Goal: Task Accomplishment & Management: Use online tool/utility

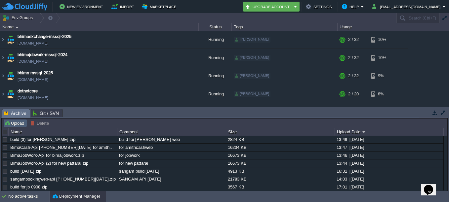
click at [15, 121] on button "Upload" at bounding box center [15, 123] width 22 height 6
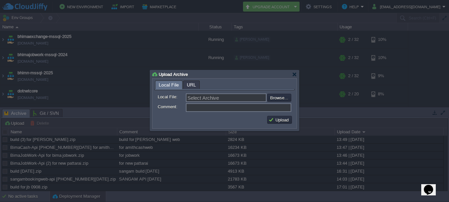
click at [277, 99] on input "file" at bounding box center [250, 98] width 84 height 8
type input "C:\fakepath\build for jobwork.zip"
type input "build for jobwork.zip"
type input "f"
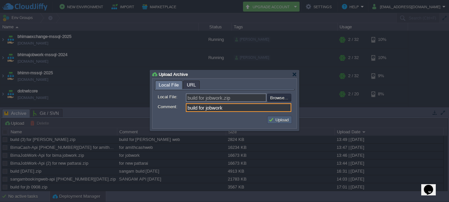
type input "build for jobwork"
click at [280, 122] on button "Upload" at bounding box center [279, 120] width 22 height 6
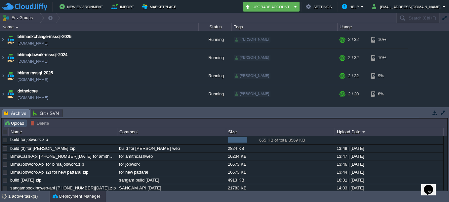
click at [20, 123] on button "Upload" at bounding box center [15, 123] width 22 height 6
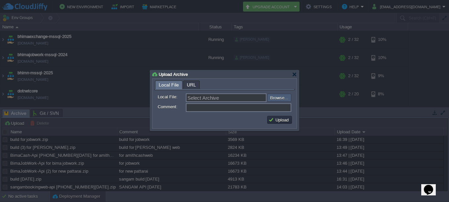
click at [279, 101] on input "file" at bounding box center [250, 98] width 84 height 8
type input "C:\fakepath\build for newpt.zip"
type input "build for newpt.zip"
click at [200, 106] on input "Comment:" at bounding box center [238, 107] width 105 height 9
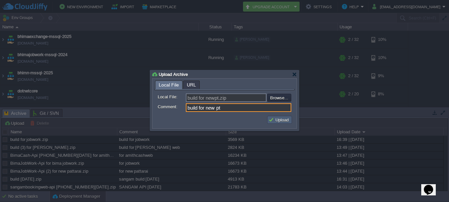
type input "build for new pt"
drag, startPoint x: 281, startPoint y: 120, endPoint x: 292, endPoint y: 112, distance: 13.0
click at [282, 120] on button "Upload" at bounding box center [279, 120] width 22 height 6
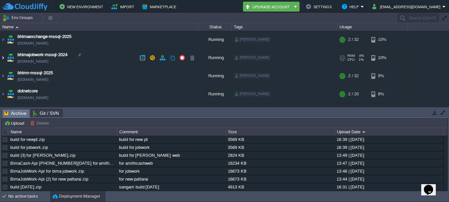
click at [2, 58] on img at bounding box center [2, 58] width 5 height 18
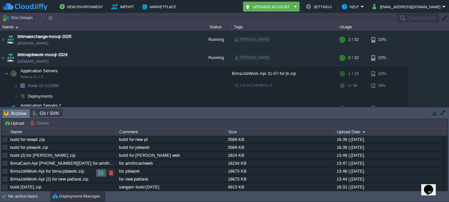
click at [99, 174] on button "button" at bounding box center [101, 173] width 6 height 6
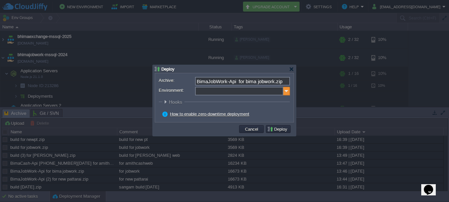
click at [287, 94] on img at bounding box center [286, 91] width 7 height 9
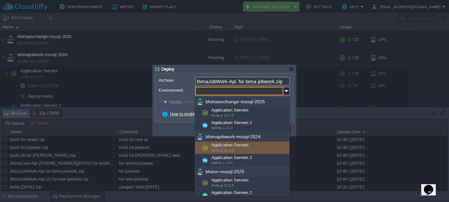
click at [248, 147] on div "Application Servers Node.js 21.1.0" at bounding box center [242, 148] width 94 height 13
type input "Application Servers (bhimajobwork-mssql-2024)"
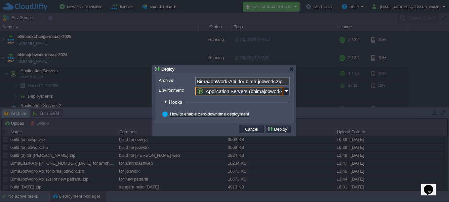
click at [285, 130] on button "Deploy" at bounding box center [278, 129] width 22 height 6
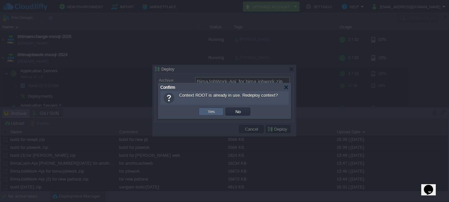
click at [218, 112] on td "Yes" at bounding box center [211, 112] width 25 height 8
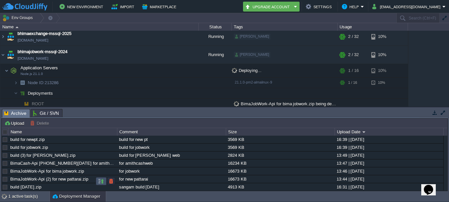
click at [100, 182] on button "button" at bounding box center [101, 181] width 6 height 6
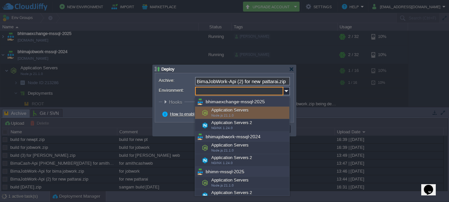
click at [283, 91] on input "Environment:" at bounding box center [239, 91] width 88 height 9
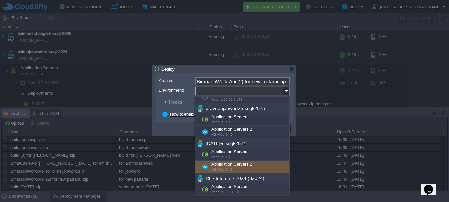
scroll to position [207, 0]
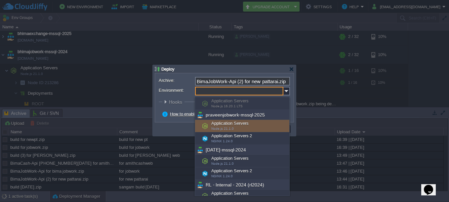
click at [249, 125] on div "Application Servers Node.js 21.1.0" at bounding box center [242, 126] width 94 height 13
type input "Application Servers (praveenjobwork-mssql-2025)"
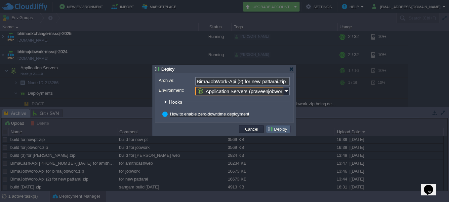
click at [286, 132] on button "Deploy" at bounding box center [278, 129] width 22 height 6
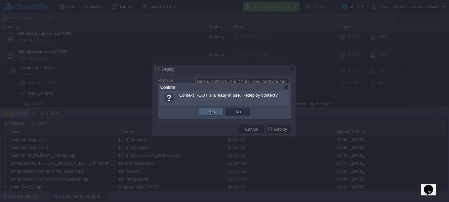
click at [215, 109] on td "Yes" at bounding box center [211, 112] width 25 height 8
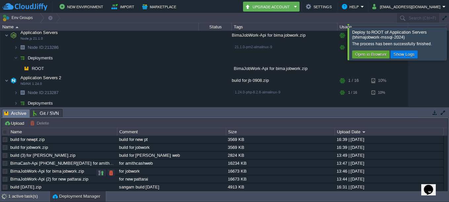
scroll to position [192, 0]
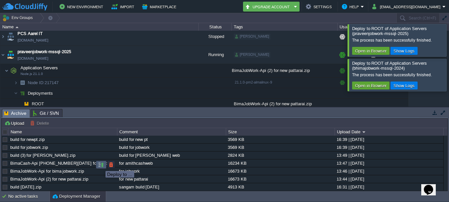
click at [100, 165] on button "button" at bounding box center [101, 165] width 6 height 6
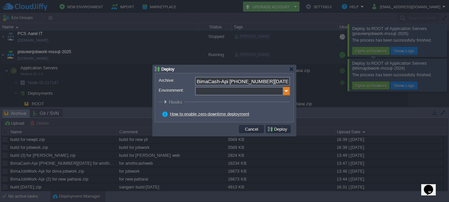
click at [285, 91] on img at bounding box center [286, 91] width 7 height 9
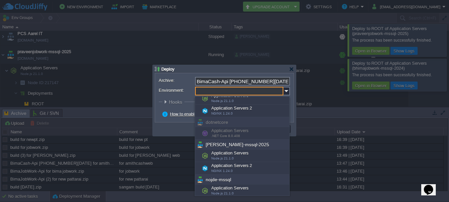
scroll to position [0, 0]
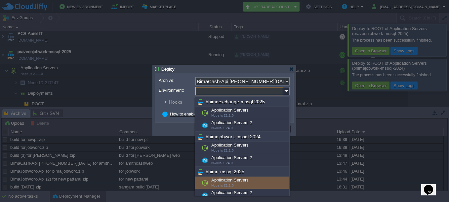
click at [243, 183] on div "Application Servers Node.js 21.1.0" at bounding box center [242, 183] width 94 height 13
type input "Application Servers (bhimn-mssql-2025)"
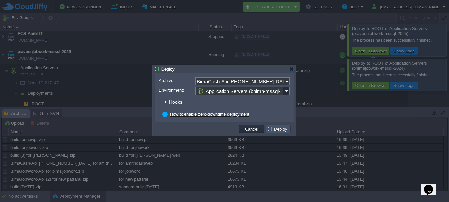
click at [280, 129] on button "Deploy" at bounding box center [278, 129] width 22 height 6
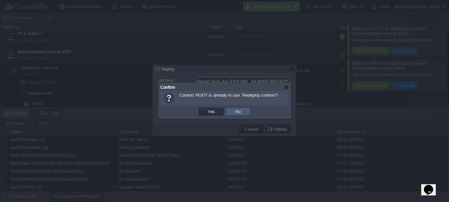
click at [241, 110] on button "No" at bounding box center [237, 112] width 9 height 6
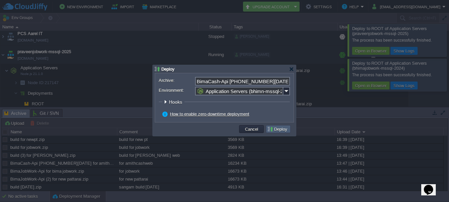
click at [280, 131] on button "Deploy" at bounding box center [278, 129] width 22 height 6
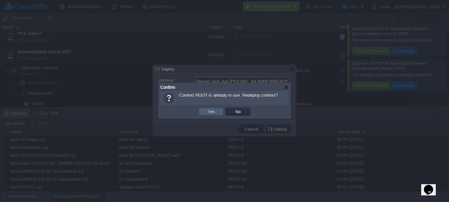
click at [214, 113] on button "Yes" at bounding box center [211, 112] width 11 height 6
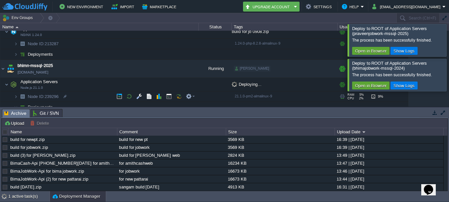
scroll to position [99, 0]
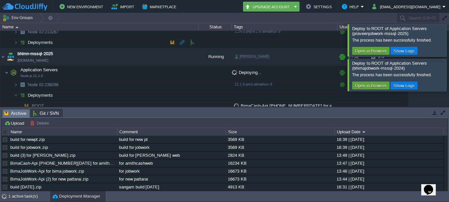
click at [13, 41] on img at bounding box center [9, 40] width 9 height 6
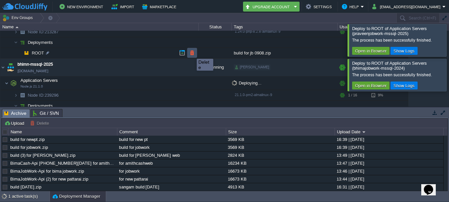
click at [192, 53] on button "button" at bounding box center [192, 53] width 6 height 6
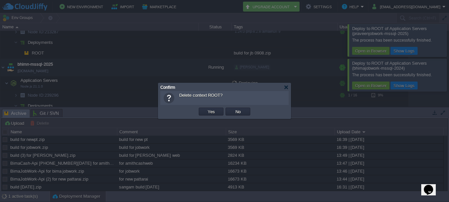
scroll to position [112, 0]
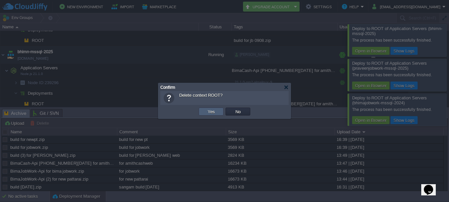
click at [215, 110] on button "Yes" at bounding box center [211, 112] width 11 height 6
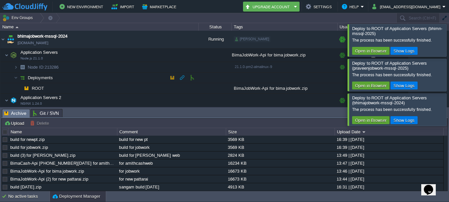
scroll to position [33, 0]
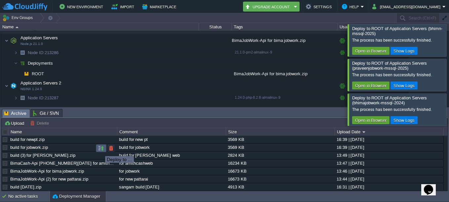
click at [100, 150] on button "button" at bounding box center [101, 148] width 6 height 6
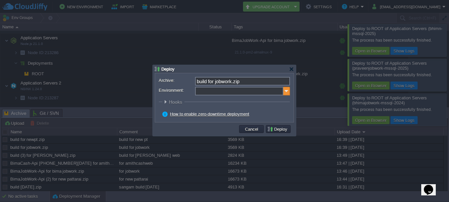
click at [285, 91] on img at bounding box center [286, 91] width 7 height 9
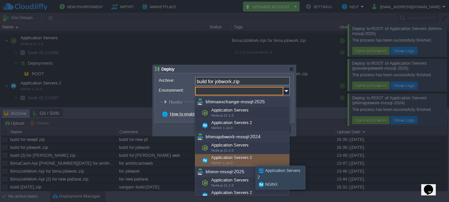
click at [251, 160] on div "Application Servers 2 NGINX 1.24.0" at bounding box center [242, 160] width 94 height 13
type input "Application Servers 2 (bhimajobwork-mssql-2024)"
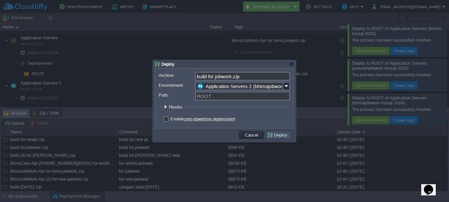
click at [281, 137] on button "Deploy" at bounding box center [278, 135] width 22 height 6
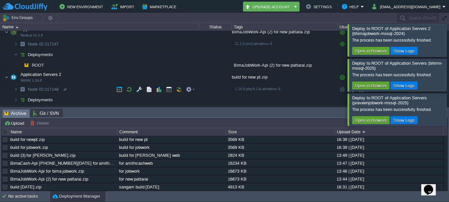
scroll to position [336, 0]
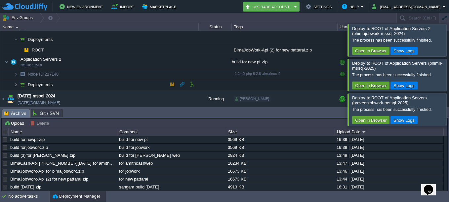
click at [16, 81] on img at bounding box center [16, 85] width 4 height 10
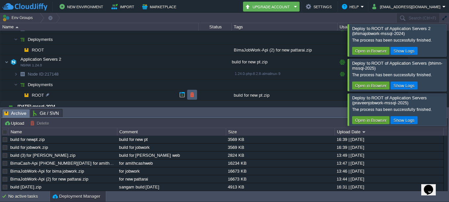
click at [192, 95] on button "button" at bounding box center [192, 95] width 6 height 6
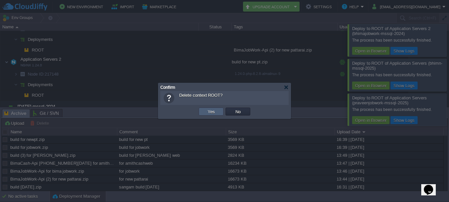
click at [218, 111] on td "Yes" at bounding box center [211, 112] width 25 height 8
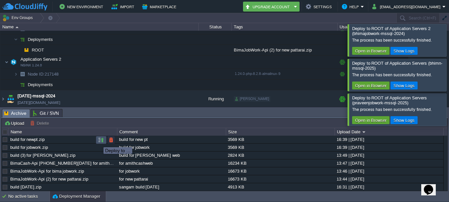
click at [99, 141] on button "button" at bounding box center [101, 140] width 6 height 6
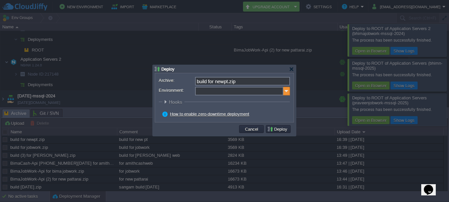
click at [287, 92] on img at bounding box center [286, 91] width 7 height 9
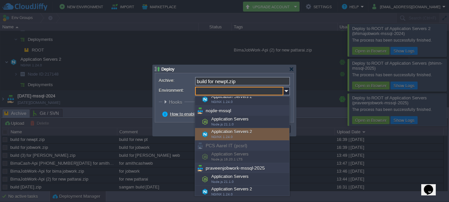
scroll to position [165, 0]
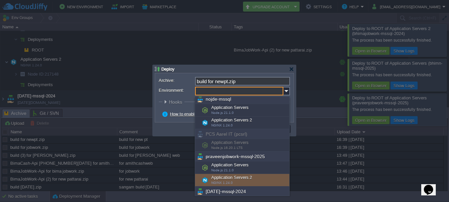
click at [249, 177] on div "Application Servers 2 NGINX 1.24.0" at bounding box center [242, 180] width 94 height 13
type input "Application Servers 2 (praveenjobwork-mssql-2025)"
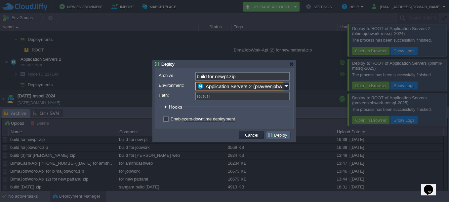
click at [283, 137] on button "Deploy" at bounding box center [278, 135] width 22 height 6
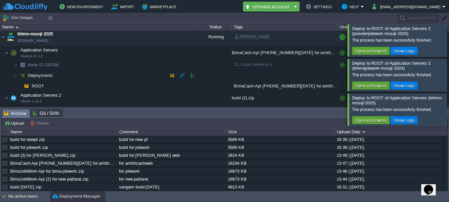
scroll to position [163, 0]
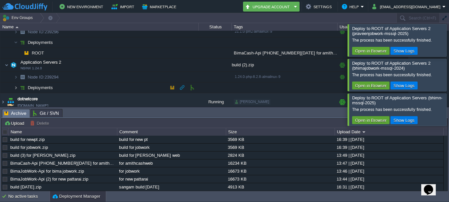
click at [16, 88] on img at bounding box center [16, 88] width 4 height 10
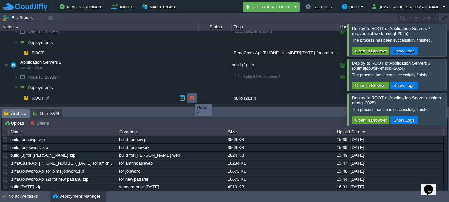
click at [191, 98] on button "button" at bounding box center [192, 98] width 6 height 6
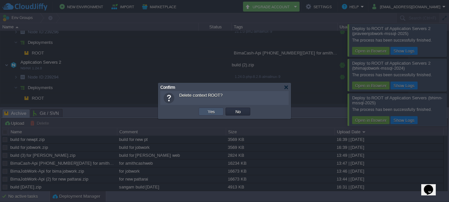
click at [214, 111] on button "Yes" at bounding box center [211, 112] width 11 height 6
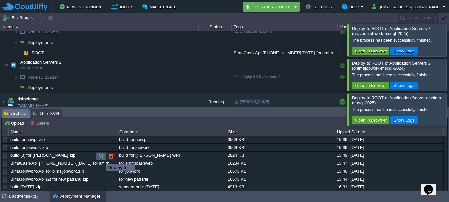
click at [101, 158] on button "button" at bounding box center [101, 157] width 6 height 6
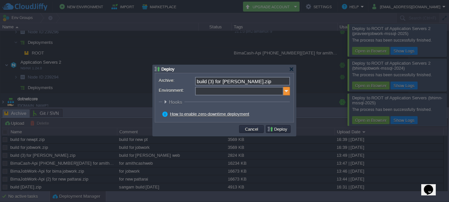
click at [286, 93] on img at bounding box center [286, 91] width 7 height 9
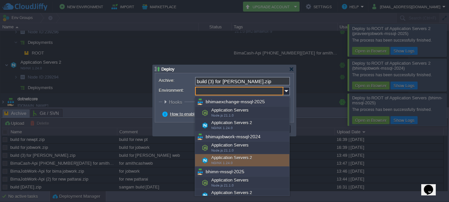
scroll to position [33, 0]
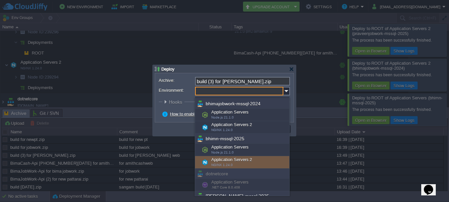
click at [250, 158] on div "Application Servers 2 NGINX 1.24.0" at bounding box center [242, 162] width 94 height 13
type input "Application Servers 2 (bhimn-mssql-2025)"
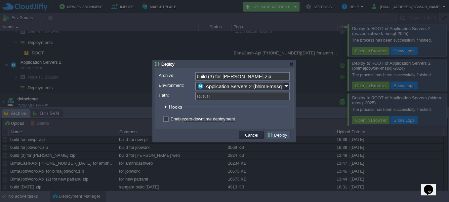
click at [286, 137] on button "Deploy" at bounding box center [278, 135] width 22 height 6
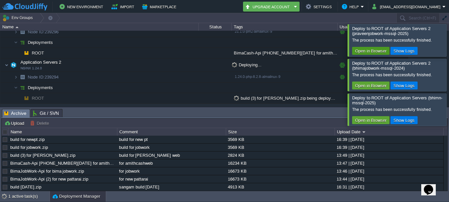
click at [384, 50] on button "Open in Browser" at bounding box center [370, 51] width 35 height 6
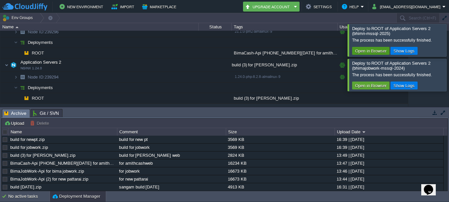
click at [371, 52] on button "Open in Browser" at bounding box center [370, 51] width 35 height 6
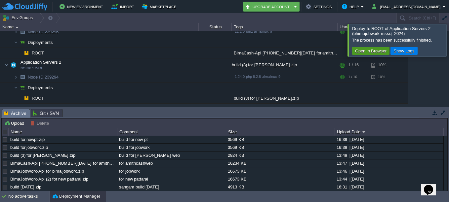
click at [367, 50] on button "Open in Browser" at bounding box center [370, 51] width 35 height 6
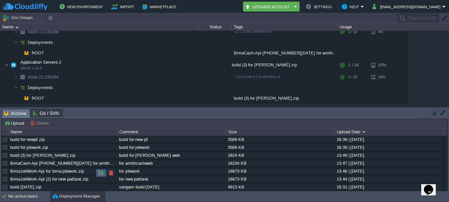
click at [98, 173] on td at bounding box center [101, 173] width 11 height 8
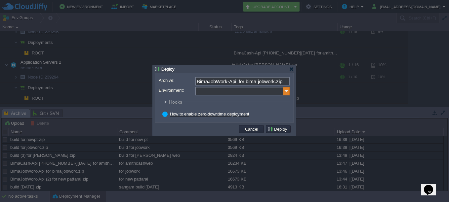
click at [288, 91] on img at bounding box center [286, 91] width 7 height 9
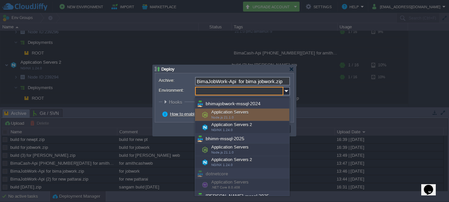
click at [239, 112] on div "Application Servers Node.js 21.1.0" at bounding box center [242, 115] width 94 height 13
type input "Application Servers (bhimajobwork-mssql-2024)"
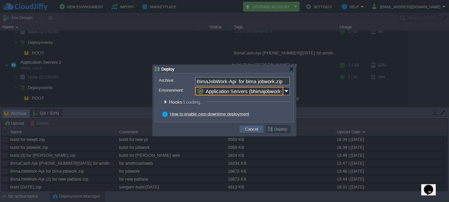
click at [251, 129] on button "Cancel" at bounding box center [251, 129] width 17 height 6
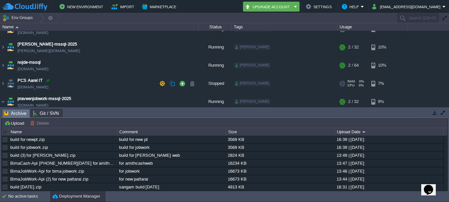
scroll to position [262, 0]
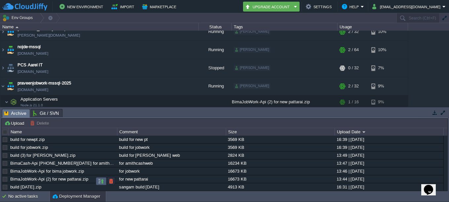
click at [101, 181] on button "button" at bounding box center [101, 181] width 6 height 6
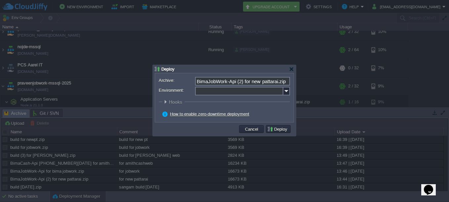
click at [282, 90] on input "Environment:" at bounding box center [239, 91] width 88 height 9
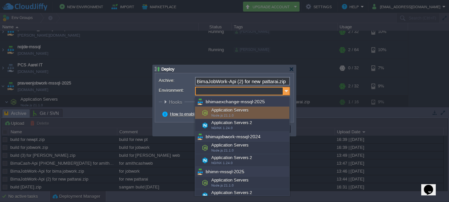
click at [284, 90] on img at bounding box center [286, 91] width 7 height 9
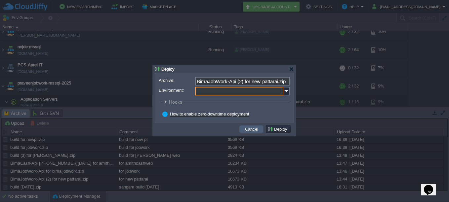
click at [249, 128] on button "Cancel" at bounding box center [251, 129] width 17 height 6
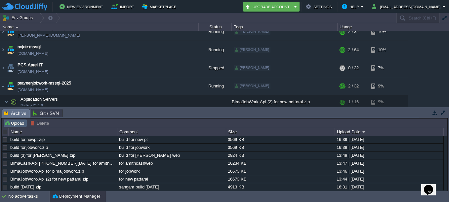
click at [19, 123] on button "Upload" at bounding box center [15, 123] width 22 height 6
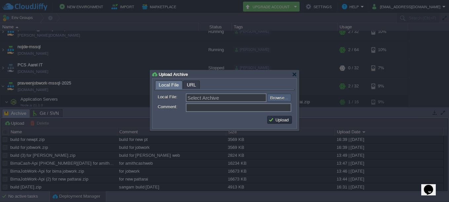
click at [274, 99] on input "file" at bounding box center [250, 98] width 84 height 8
type input "C:\fakepath\BimaJobWork-Api (2).zip"
type input "BimaJobWork-Api (2).zip"
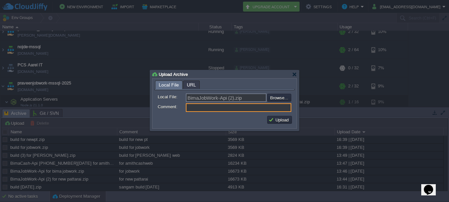
click at [191, 108] on input "Comment:" at bounding box center [238, 107] width 105 height 9
type input "for newpt"
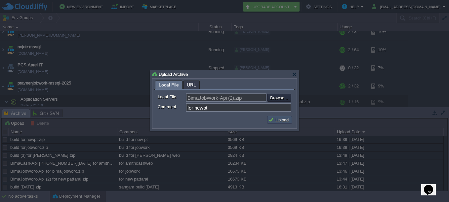
click at [287, 123] on button "Upload" at bounding box center [279, 120] width 22 height 6
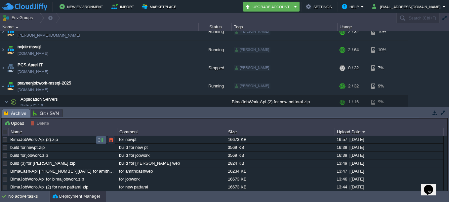
click at [100, 139] on button "button" at bounding box center [101, 140] width 6 height 6
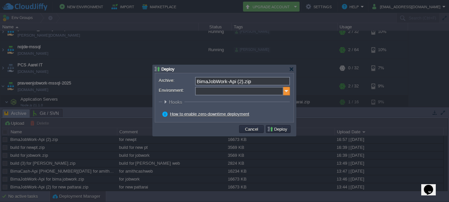
click at [287, 94] on img at bounding box center [286, 91] width 7 height 9
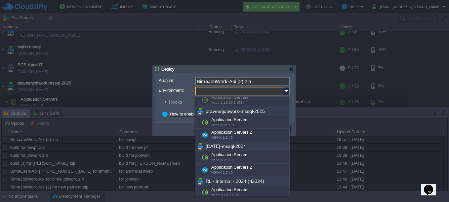
scroll to position [207, 0]
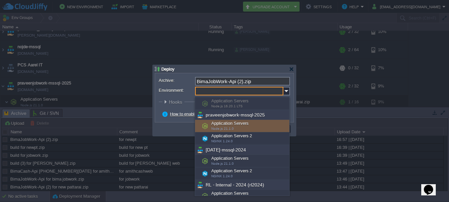
click at [237, 127] on div "Application Servers Node.js 21.1.0" at bounding box center [242, 126] width 94 height 13
type input "Application Servers (praveenjobwork-mssql-2025)"
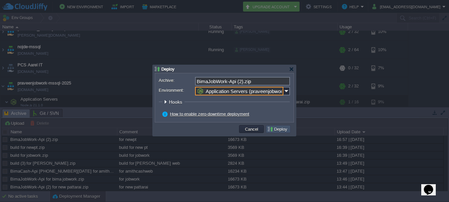
click at [283, 131] on button "Deploy" at bounding box center [278, 129] width 22 height 6
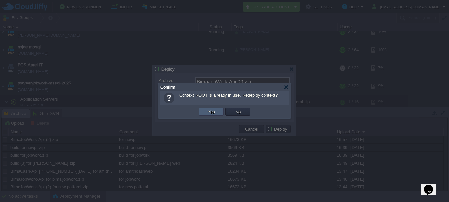
click at [213, 112] on button "Yes" at bounding box center [211, 112] width 11 height 6
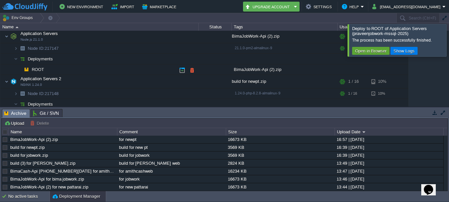
scroll to position [293, 0]
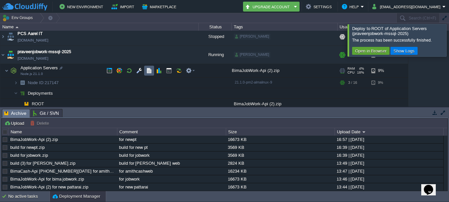
drag, startPoint x: 147, startPoint y: 72, endPoint x: 165, endPoint y: 86, distance: 22.5
click at [147, 72] on button "button" at bounding box center [149, 71] width 6 height 6
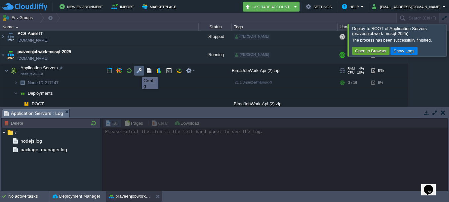
click at [141, 71] on button "button" at bounding box center [139, 71] width 6 height 6
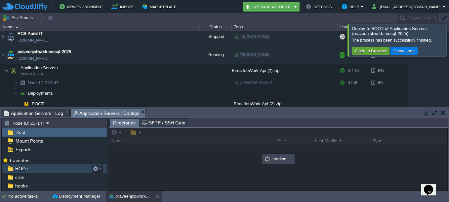
click at [25, 171] on span "ROOT" at bounding box center [22, 169] width 16 height 6
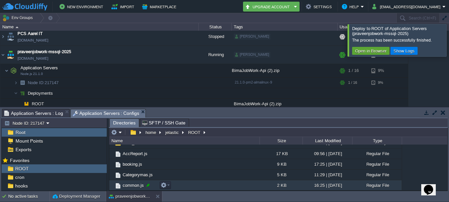
scroll to position [33, 0]
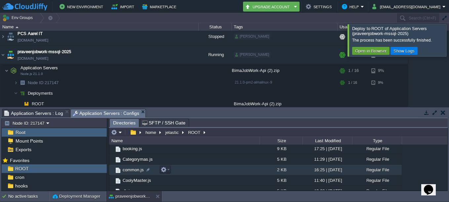
click at [139, 170] on span "common.js" at bounding box center [133, 170] width 23 height 6
click at [167, 168] on em at bounding box center [165, 170] width 9 height 6
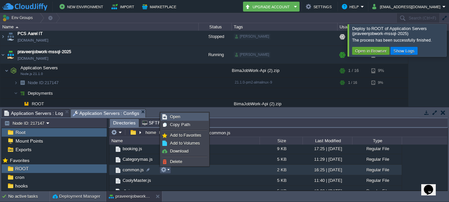
click at [171, 119] on span "Open" at bounding box center [175, 116] width 10 height 5
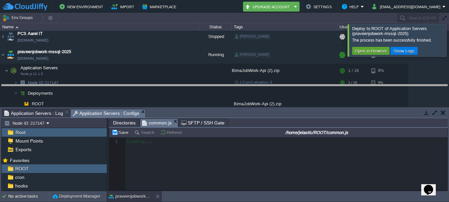
drag, startPoint x: 306, startPoint y: 117, endPoint x: 309, endPoint y: 91, distance: 26.6
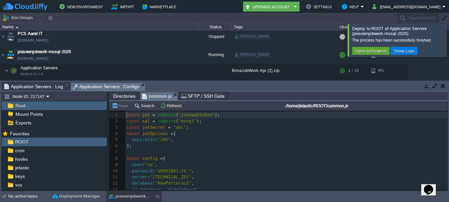
scroll to position [2, 0]
click at [187, 184] on span ""NewPattarai2"" at bounding box center [173, 183] width 36 height 5
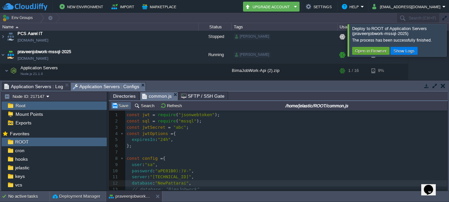
click at [118, 106] on button "Save" at bounding box center [121, 106] width 19 height 6
click at [132, 72] on td at bounding box center [129, 71] width 10 height 10
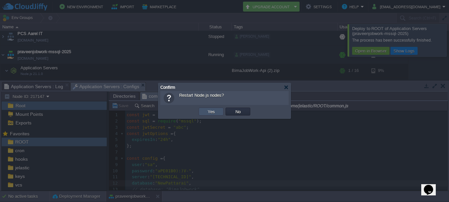
click at [215, 113] on button "Yes" at bounding box center [211, 112] width 11 height 6
